Goal: Find contact information

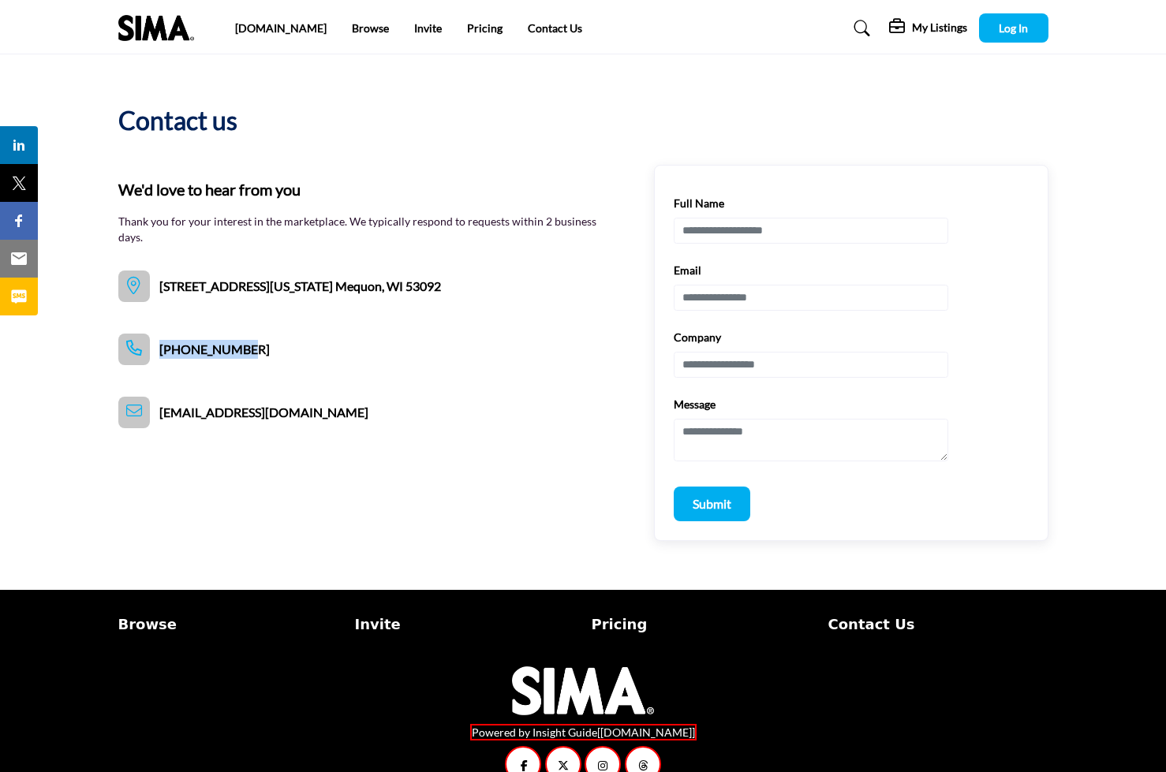
drag, startPoint x: 252, startPoint y: 345, endPoint x: 166, endPoint y: 346, distance: 86.0
click at [166, 346] on div "We'd love to hear from you Thank you for your interest in the marketplace. We t…" at bounding box center [583, 353] width 930 height 376
drag, startPoint x: 462, startPoint y: 279, endPoint x: 163, endPoint y: 288, distance: 299.2
click at [163, 288] on div "We'd love to hear from you Thank you for your interest in the marketplace. We t…" at bounding box center [370, 240] width 504 height 125
